Goal: Navigation & Orientation: Find specific page/section

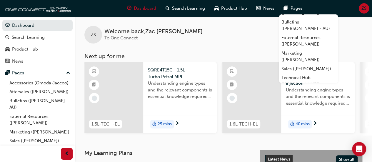
scroll to position [43, 0]
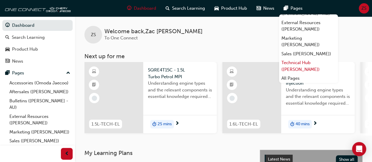
click at [300, 65] on link "Technical Hub ([PERSON_NAME])" at bounding box center [308, 66] width 59 height 16
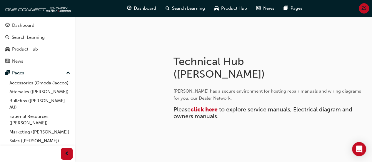
scroll to position [81, 0]
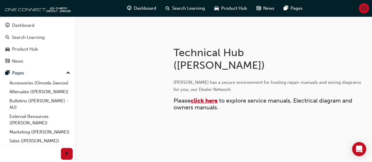
click at [203, 100] on span "click here" at bounding box center [204, 100] width 27 height 7
